Goal: Task Accomplishment & Management: Use online tool/utility

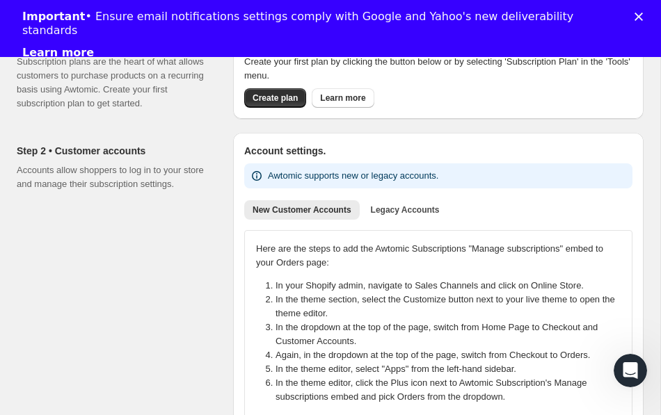
scroll to position [124, 0]
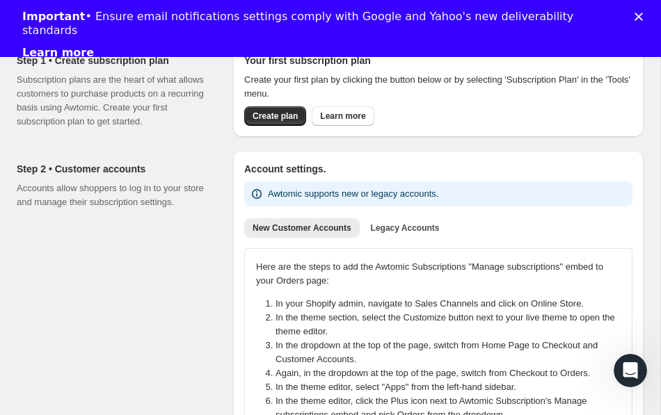
click at [637, 18] on polygon "Close" at bounding box center [638, 17] width 8 height 8
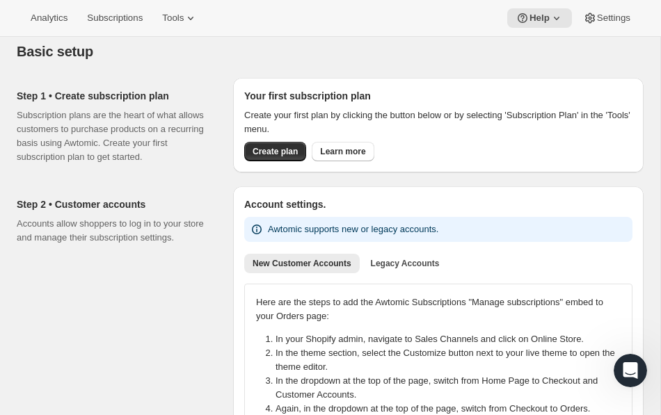
scroll to position [0, 0]
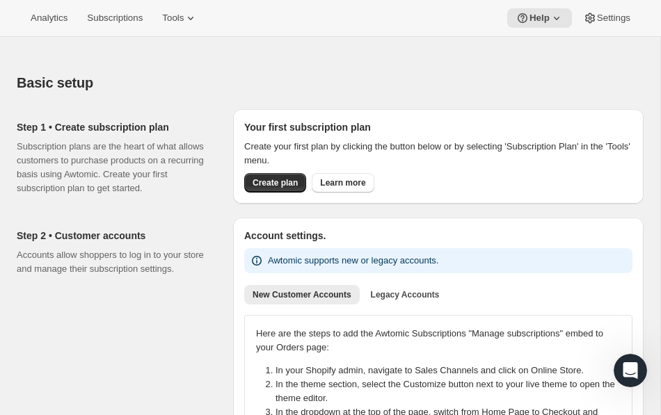
click at [137, 241] on h2 "Step 2 • Customer accounts" at bounding box center [114, 236] width 194 height 14
click at [177, 109] on div "Step 1 • Create subscription plan Subscription plans are the heart of what allo…" at bounding box center [119, 157] width 205 height 97
click at [255, 103] on div "Basic setup. This page is ready Basic setup" at bounding box center [330, 82] width 627 height 53
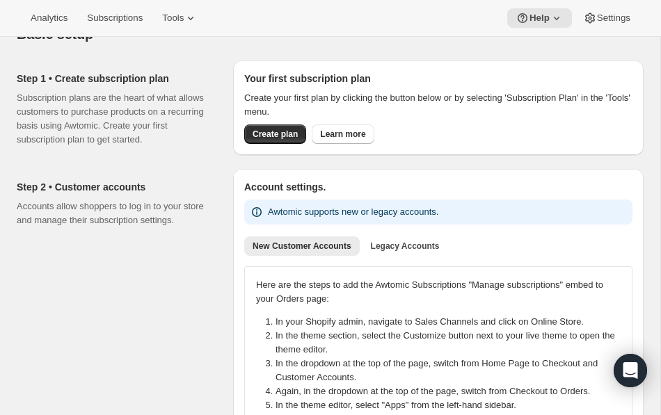
scroll to position [49, 0]
click at [266, 137] on span "Create plan" at bounding box center [274, 133] width 45 height 11
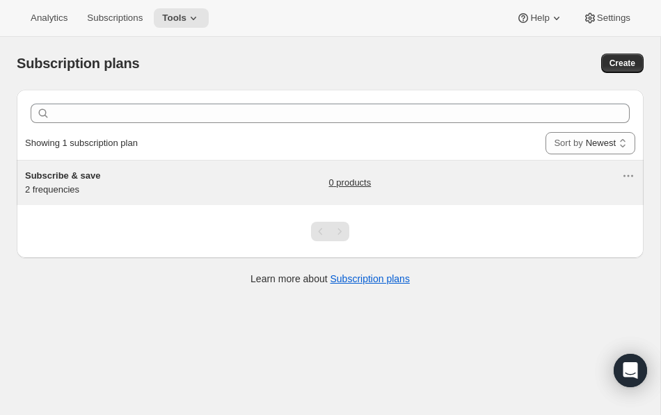
click at [353, 179] on link "0 products" at bounding box center [350, 183] width 42 height 14
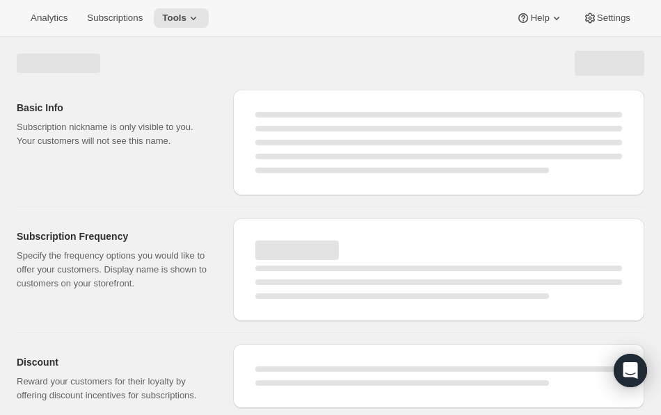
select select "WEEK"
select select "MONTH"
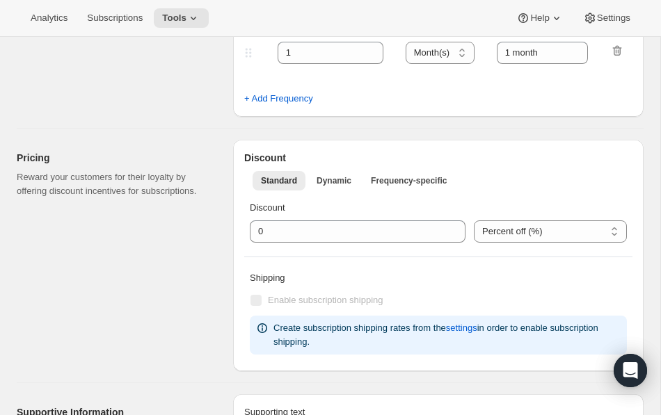
scroll to position [404, 0]
click at [507, 234] on select "Percent off (%) US Dollars off ($)" at bounding box center [550, 231] width 153 height 22
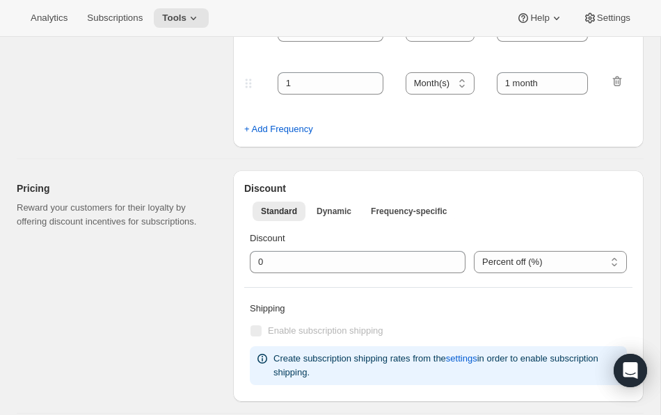
scroll to position [362, 0]
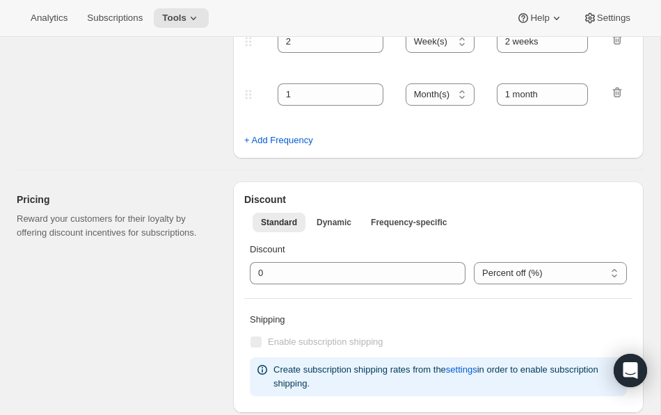
click at [514, 275] on select "Percent off (%) US Dollars off ($)" at bounding box center [550, 273] width 153 height 22
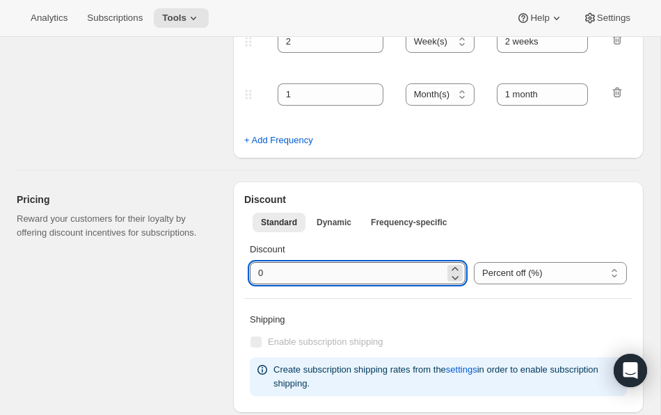
click at [351, 277] on input "integer" at bounding box center [347, 273] width 195 height 22
click at [344, 226] on span "Dynamic" at bounding box center [333, 222] width 35 height 11
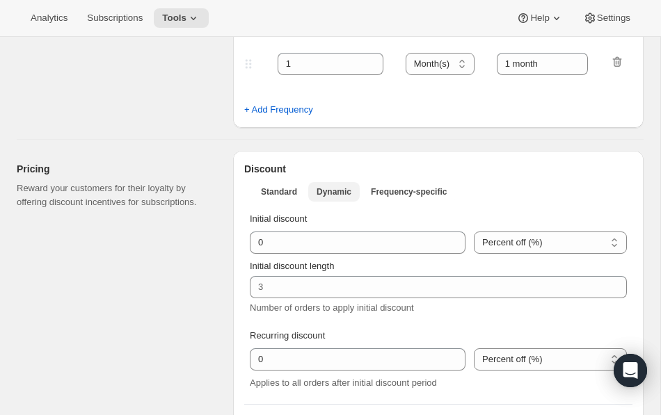
scroll to position [394, 0]
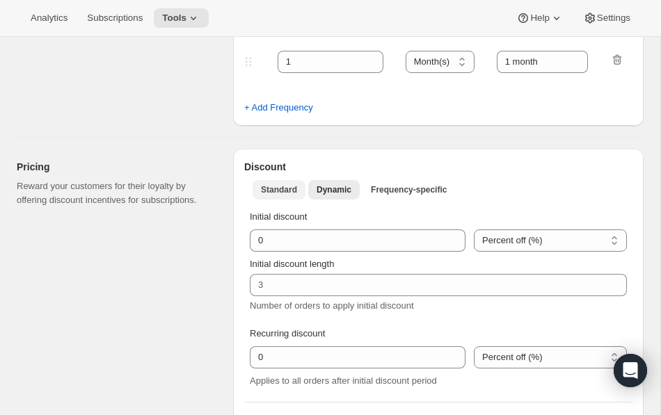
click at [289, 186] on span "Standard" at bounding box center [279, 189] width 36 height 11
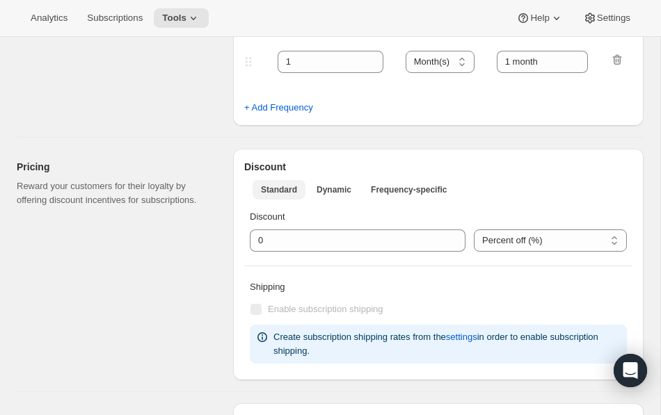
click at [289, 193] on span "Standard" at bounding box center [279, 189] width 36 height 11
click at [327, 196] on button "Dynamic" at bounding box center [333, 189] width 51 height 19
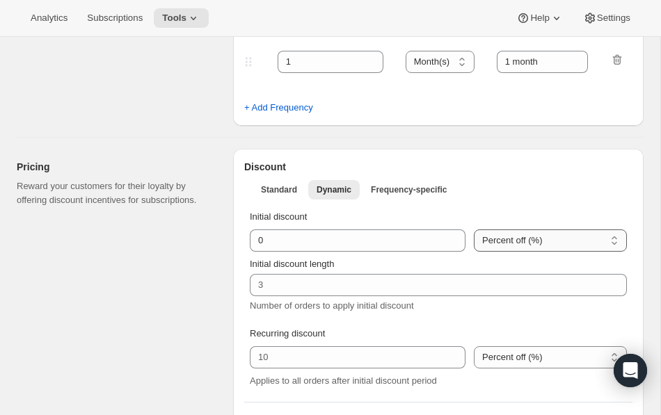
click at [536, 248] on select "Percent off (%) US Dollars off ($)" at bounding box center [550, 241] width 153 height 22
select select "FIXED_AMOUNT"
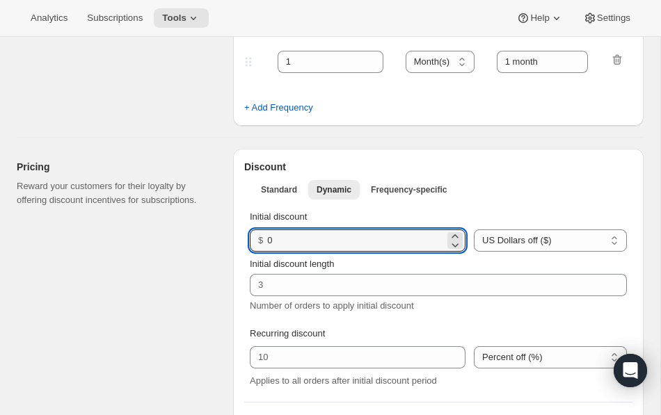
drag, startPoint x: 346, startPoint y: 243, endPoint x: 252, endPoint y: 245, distance: 93.9
click at [252, 245] on div "$ 0" at bounding box center [358, 241] width 216 height 22
type input "9"
click at [561, 211] on p "Initial discount" at bounding box center [438, 217] width 377 height 14
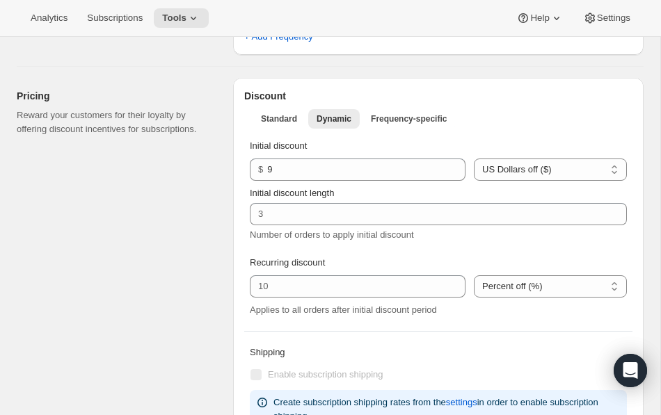
scroll to position [481, 0]
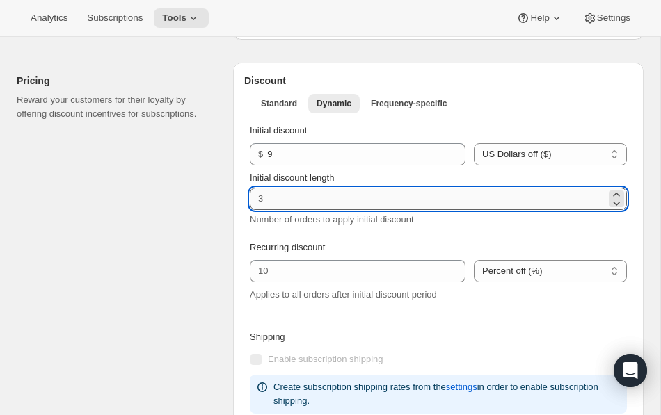
click at [591, 199] on input "Initial discount length" at bounding box center [428, 199] width 356 height 22
click at [616, 204] on icon at bounding box center [616, 203] width 14 height 14
click at [616, 195] on icon at bounding box center [616, 195] width 14 height 14
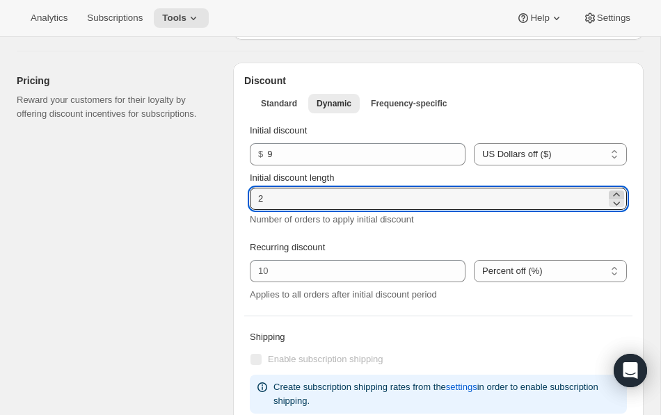
type input "3"
click at [604, 235] on div "Number of orders to apply initial discount" at bounding box center [438, 227] width 377 height 28
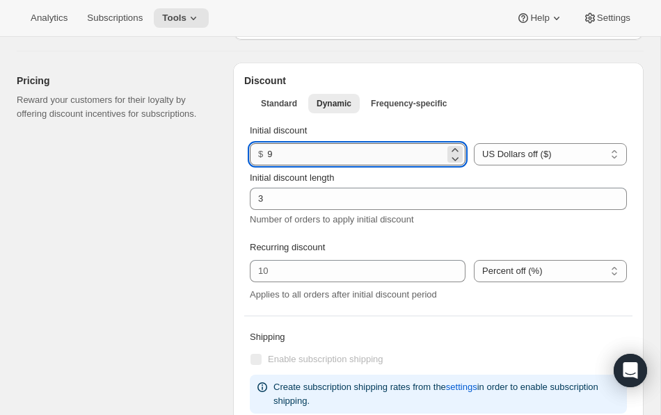
drag, startPoint x: 285, startPoint y: 157, endPoint x: 270, endPoint y: 156, distance: 15.3
click at [270, 156] on input "9" at bounding box center [355, 154] width 177 height 22
click at [188, 194] on div "Pricing Reward your customers for their loyalty by offering discount incentives…" at bounding box center [119, 247] width 205 height 368
drag, startPoint x: 282, startPoint y: 156, endPoint x: 259, endPoint y: 152, distance: 23.3
click at [259, 152] on div "$ 5" at bounding box center [358, 154] width 216 height 22
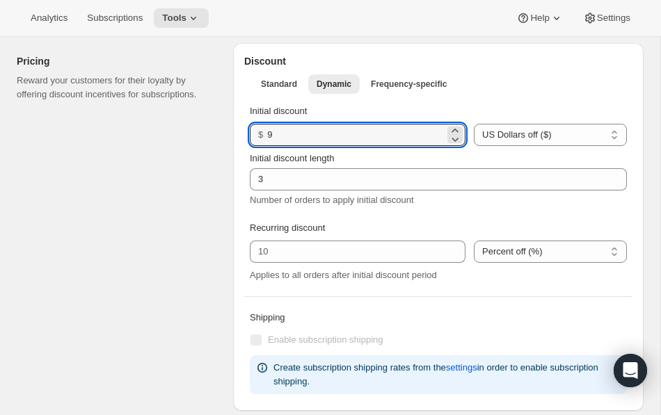
scroll to position [495, 0]
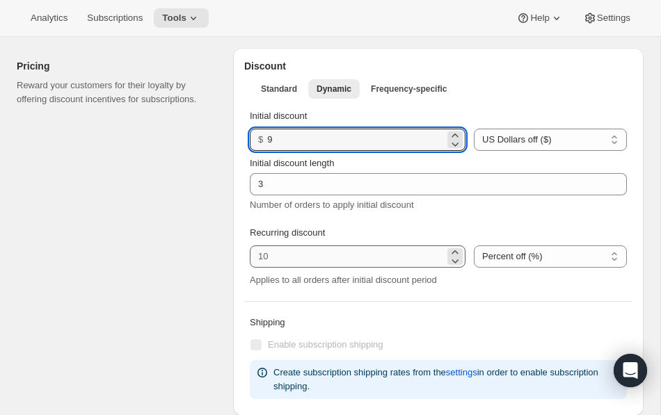
type input "9"
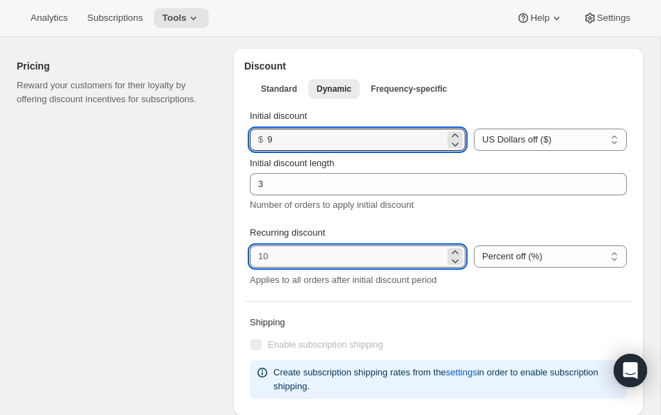
click at [278, 261] on input "integer" at bounding box center [347, 256] width 195 height 22
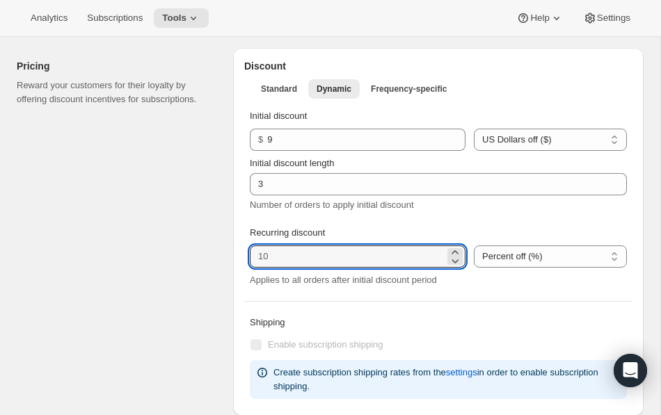
click at [472, 284] on div "Applies to all orders after initial discount period" at bounding box center [438, 280] width 377 height 14
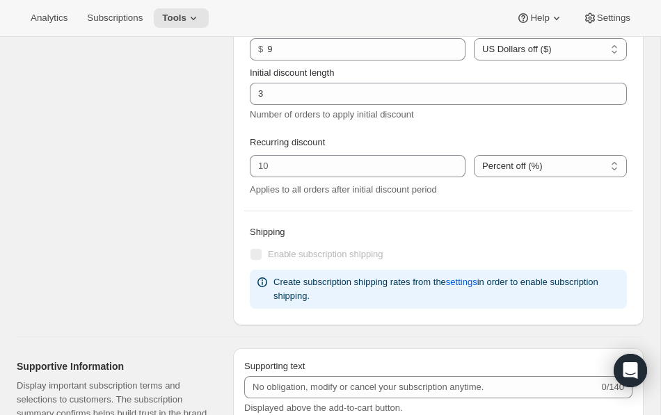
scroll to position [586, 0]
click at [175, 254] on div "Pricing Reward your customers for their loyalty by offering discount incentives…" at bounding box center [119, 141] width 205 height 368
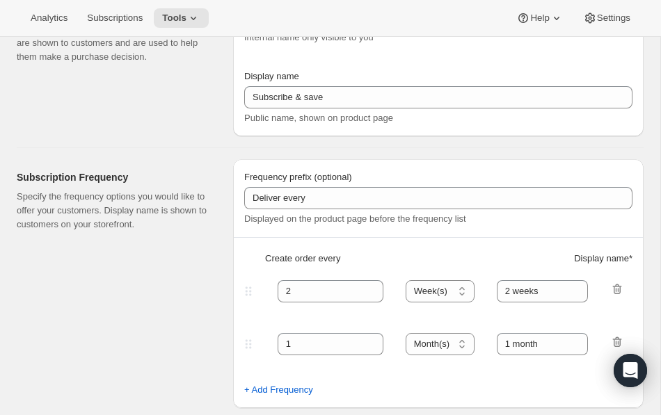
scroll to position [0, 0]
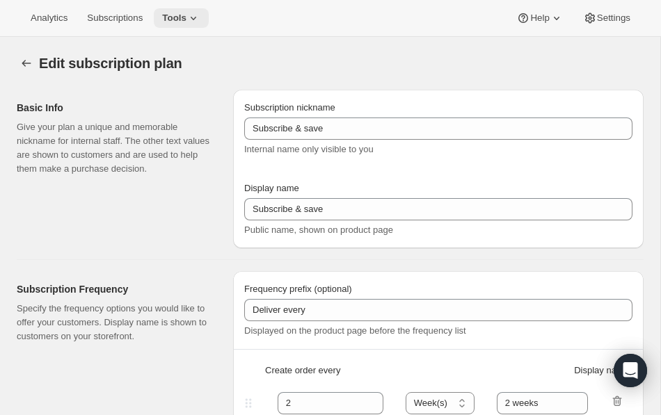
click at [186, 18] on span "Tools" at bounding box center [174, 18] width 24 height 11
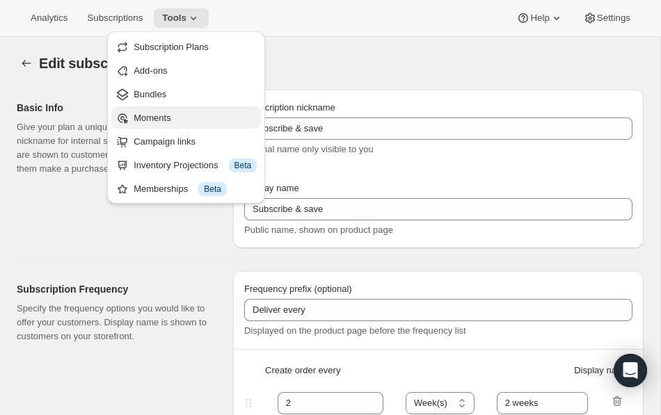
click at [168, 118] on span "Moments" at bounding box center [152, 118] width 37 height 10
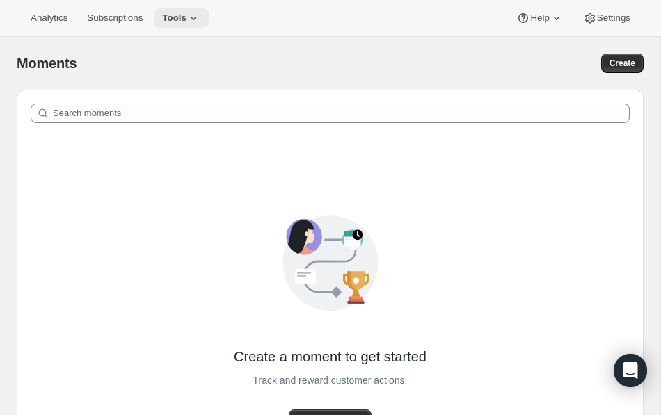
click at [186, 21] on span "Tools" at bounding box center [174, 18] width 24 height 11
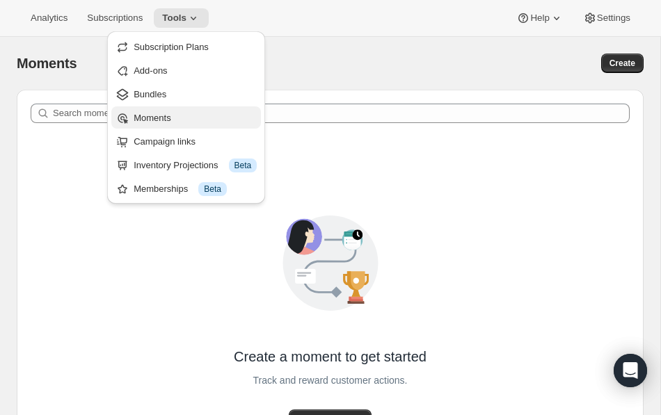
click at [170, 113] on span "Moments" at bounding box center [152, 118] width 37 height 10
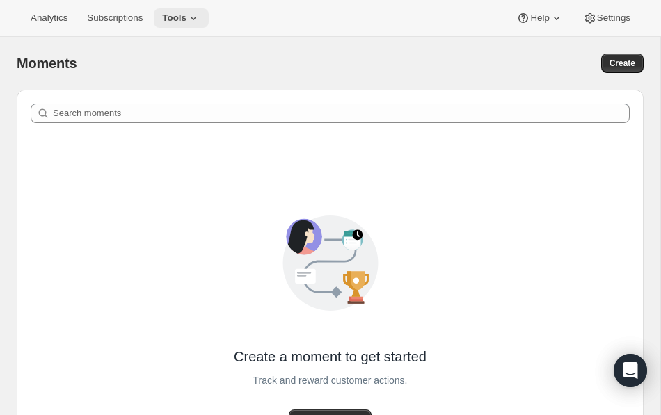
click at [186, 19] on span "Tools" at bounding box center [174, 18] width 24 height 11
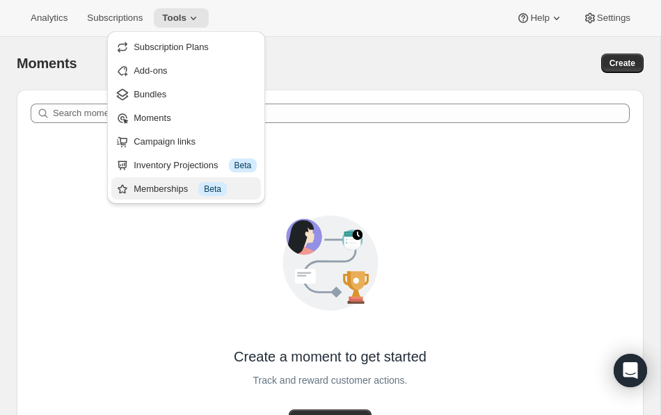
click at [174, 193] on div "Memberships Info Beta" at bounding box center [195, 189] width 123 height 14
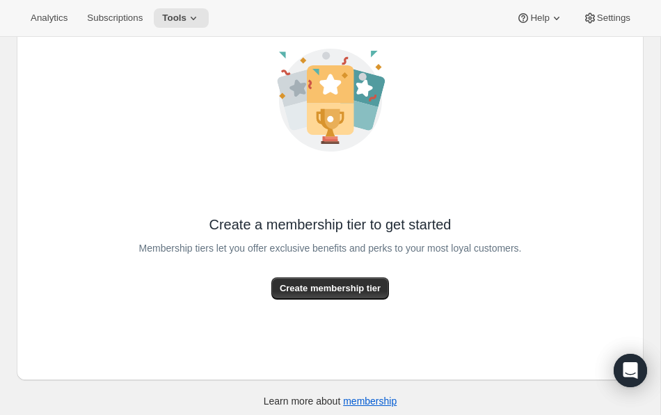
scroll to position [102, 0]
click at [200, 19] on icon at bounding box center [193, 18] width 14 height 14
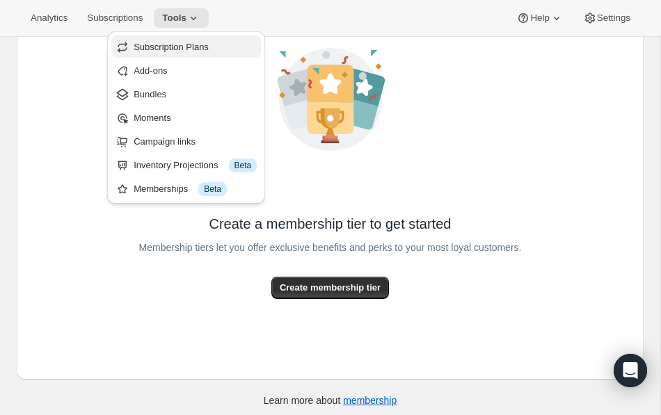
click at [199, 51] on span "Subscription Plans" at bounding box center [171, 47] width 75 height 10
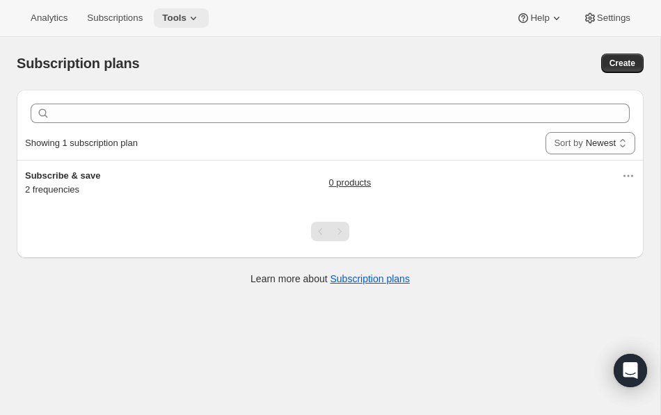
click at [194, 24] on button "Tools" at bounding box center [181, 17] width 55 height 19
